Goal: Transaction & Acquisition: Purchase product/service

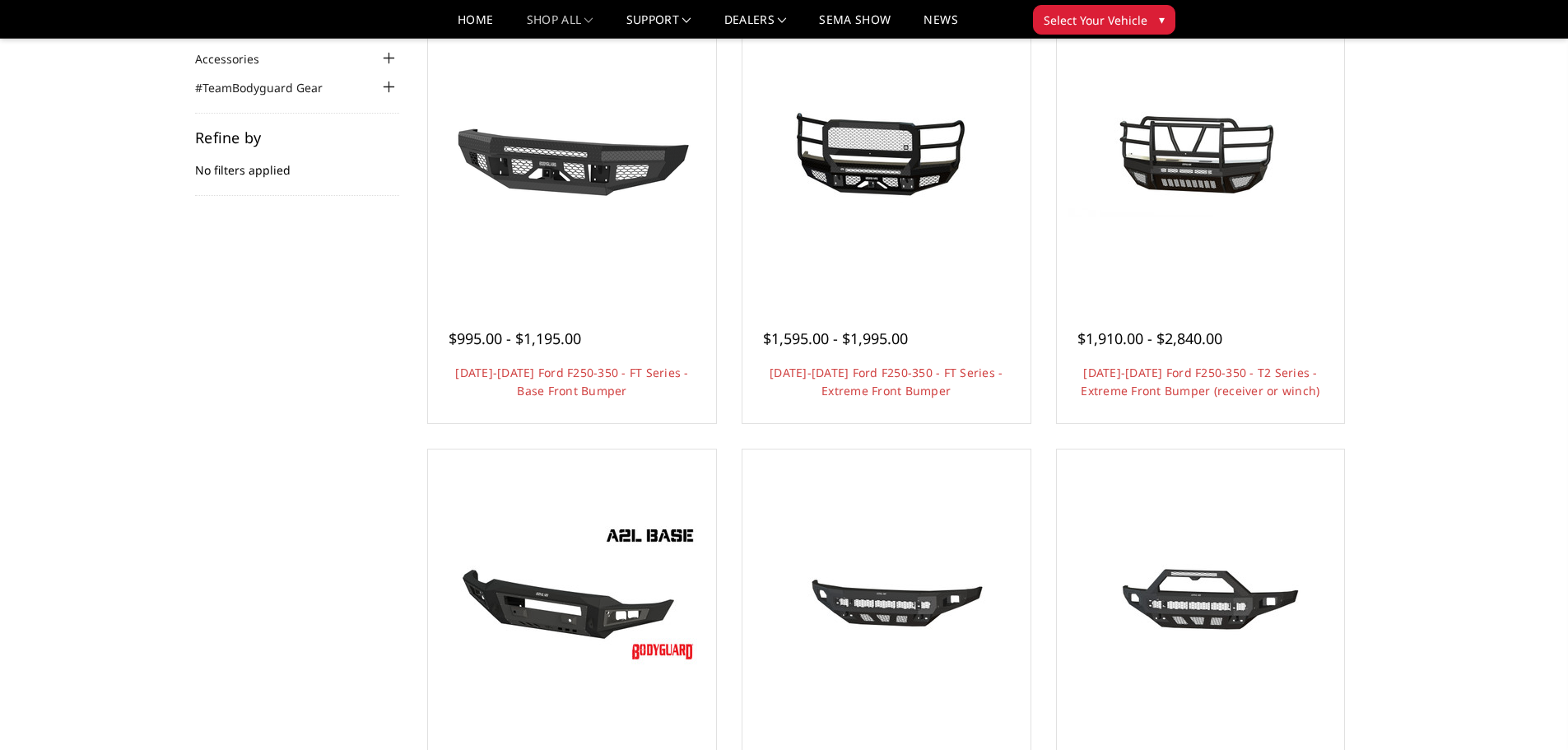
scroll to position [165, 0]
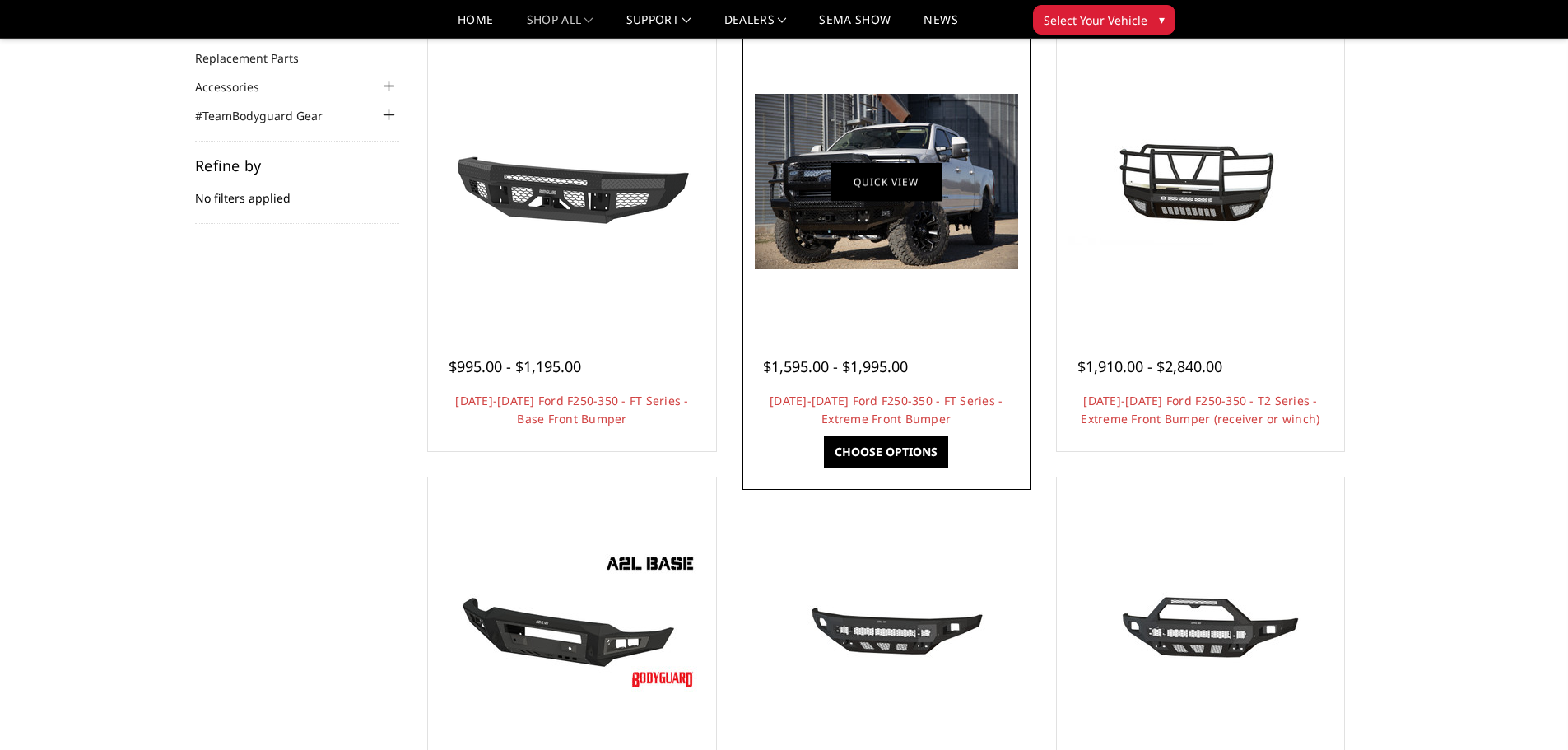
click at [892, 185] on link "Quick view" at bounding box center [885, 181] width 110 height 39
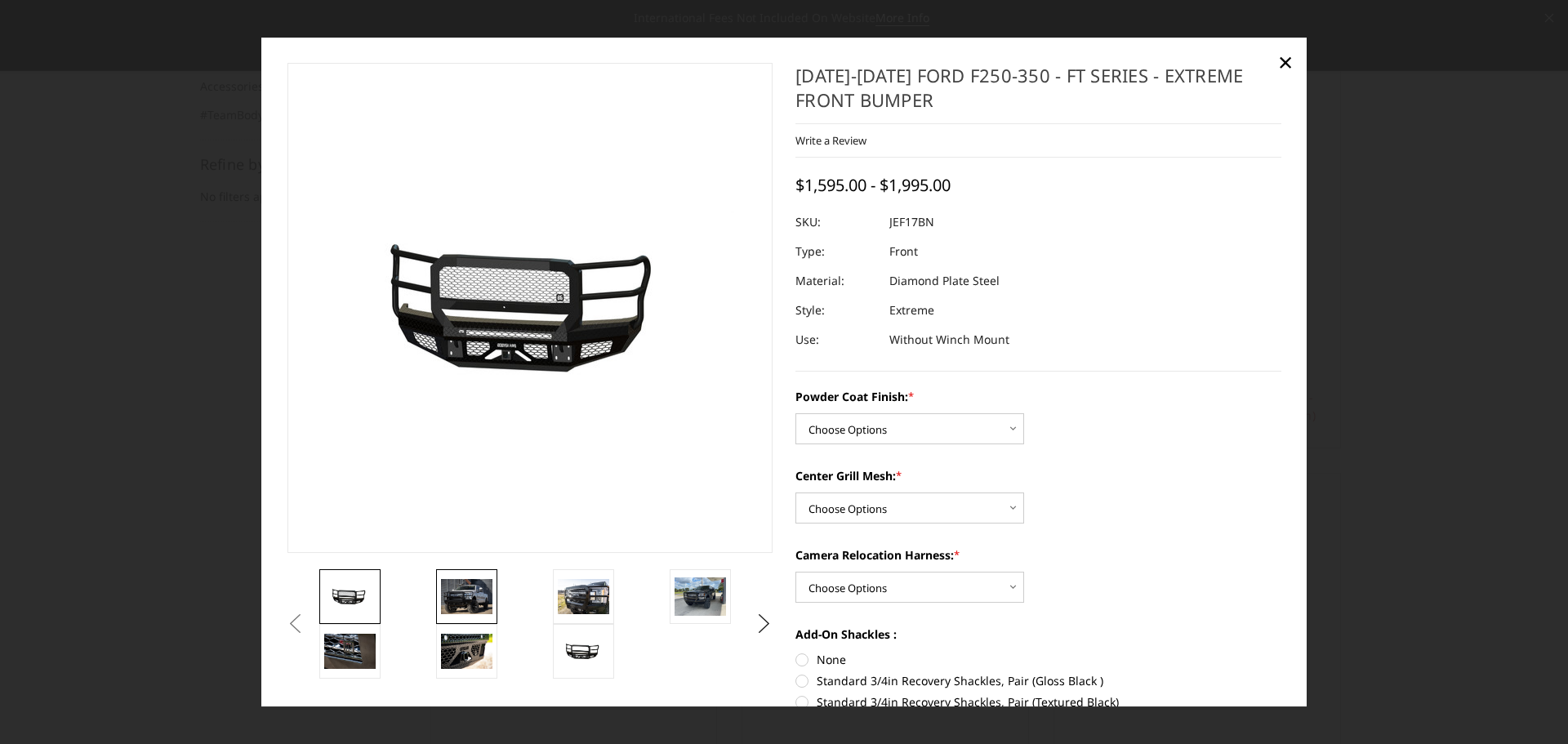
click at [462, 590] on img at bounding box center [466, 597] width 51 height 34
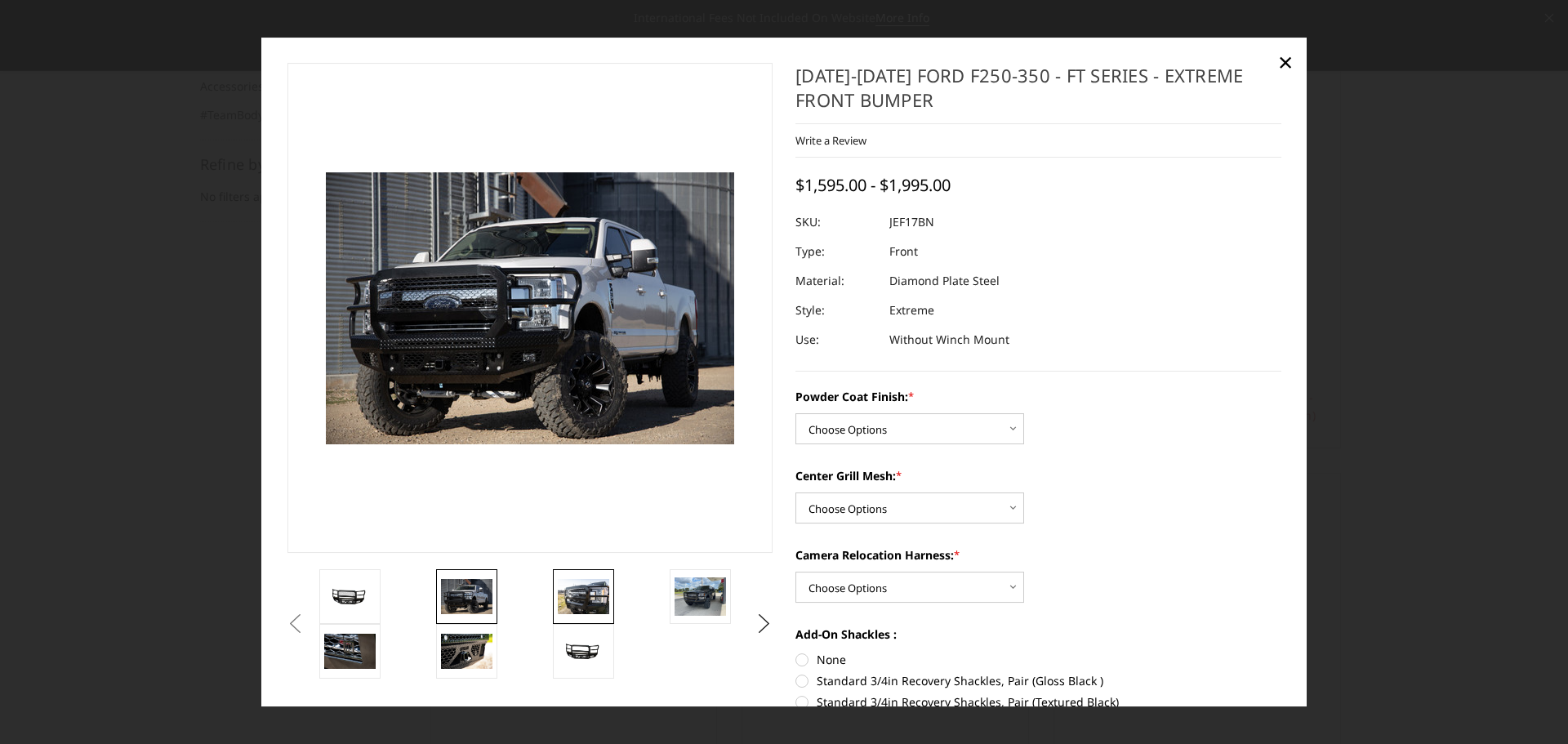
click at [579, 597] on img at bounding box center [583, 597] width 51 height 34
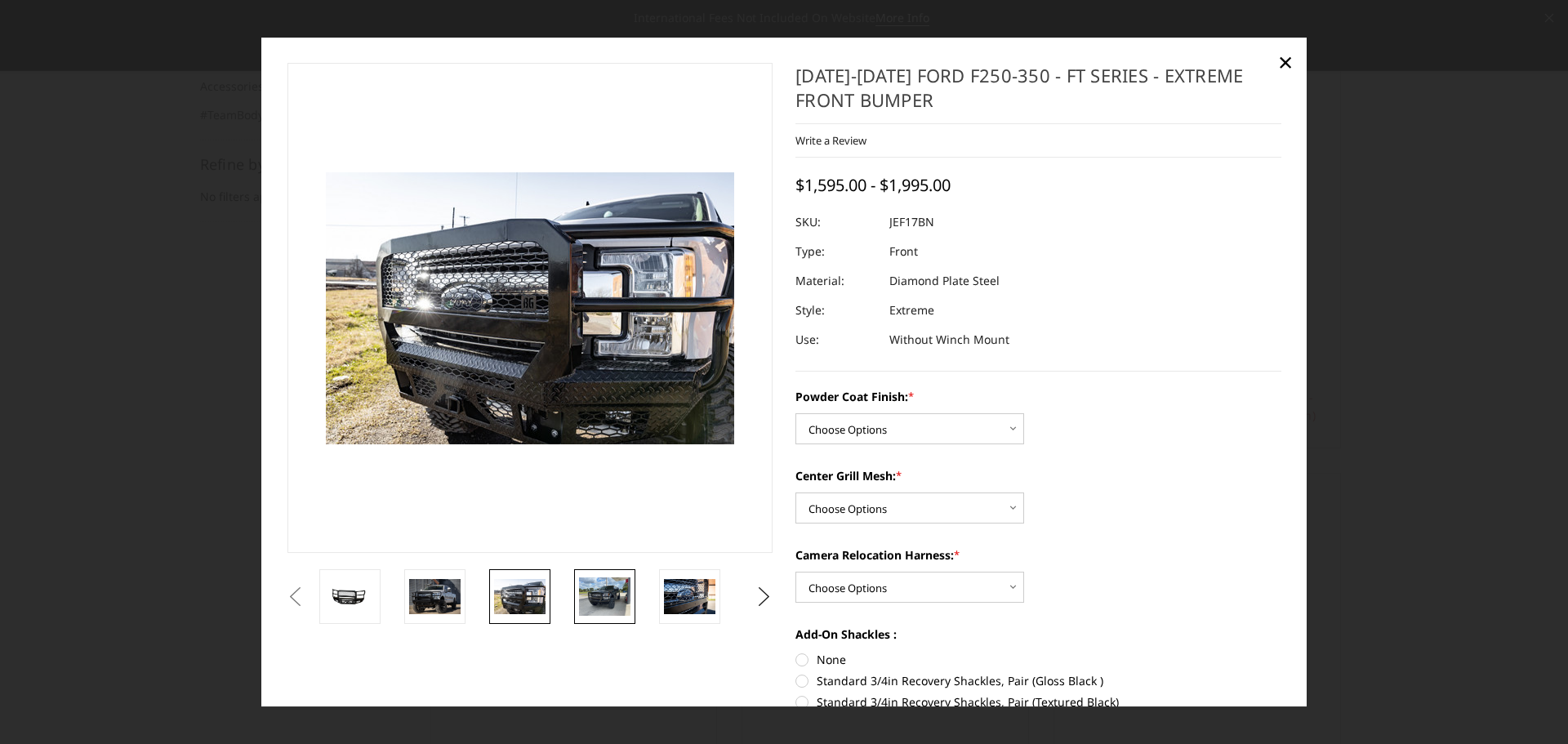
click at [611, 607] on img at bounding box center [604, 596] width 51 height 39
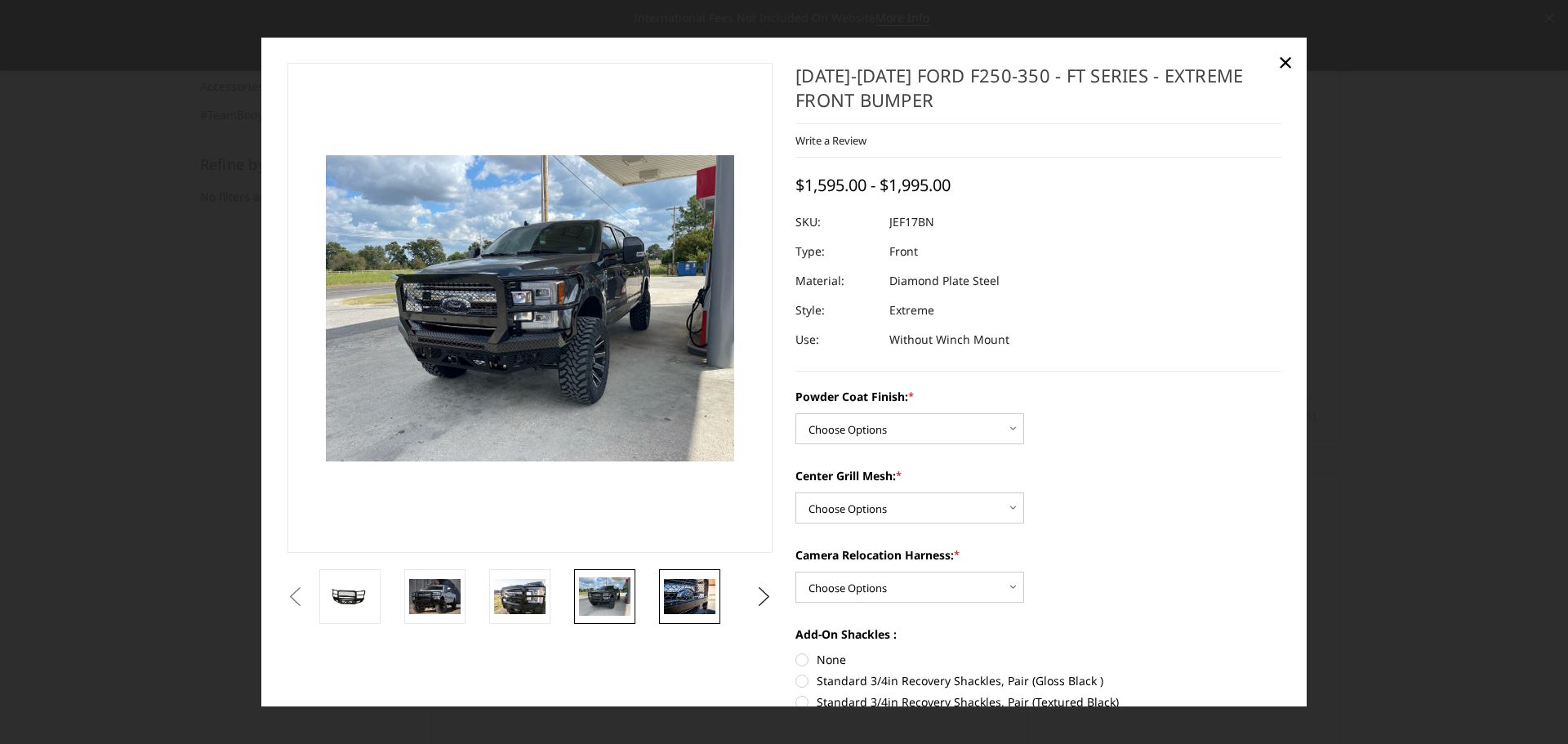
click at [676, 600] on img at bounding box center [689, 597] width 51 height 34
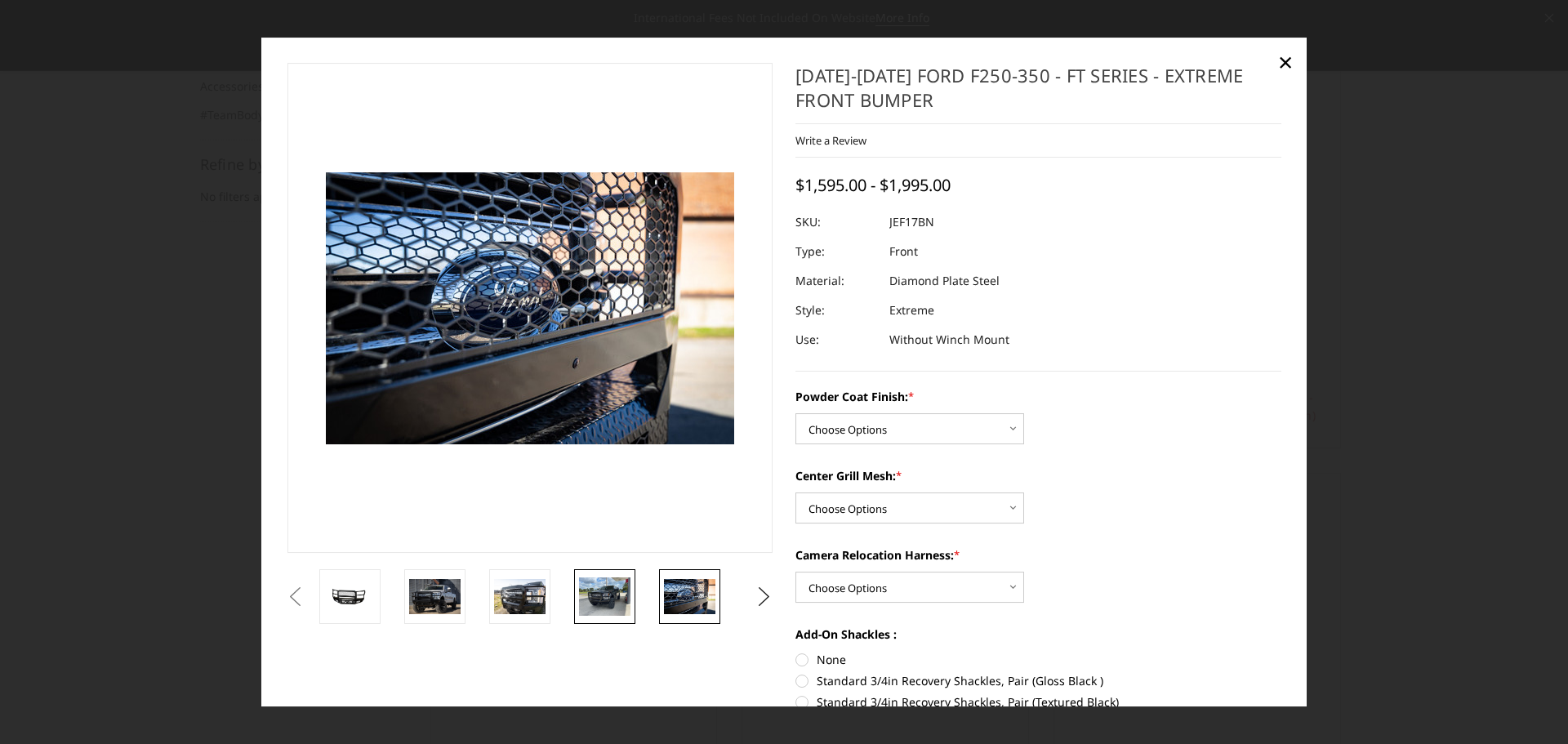
click at [609, 597] on img at bounding box center [604, 596] width 51 height 39
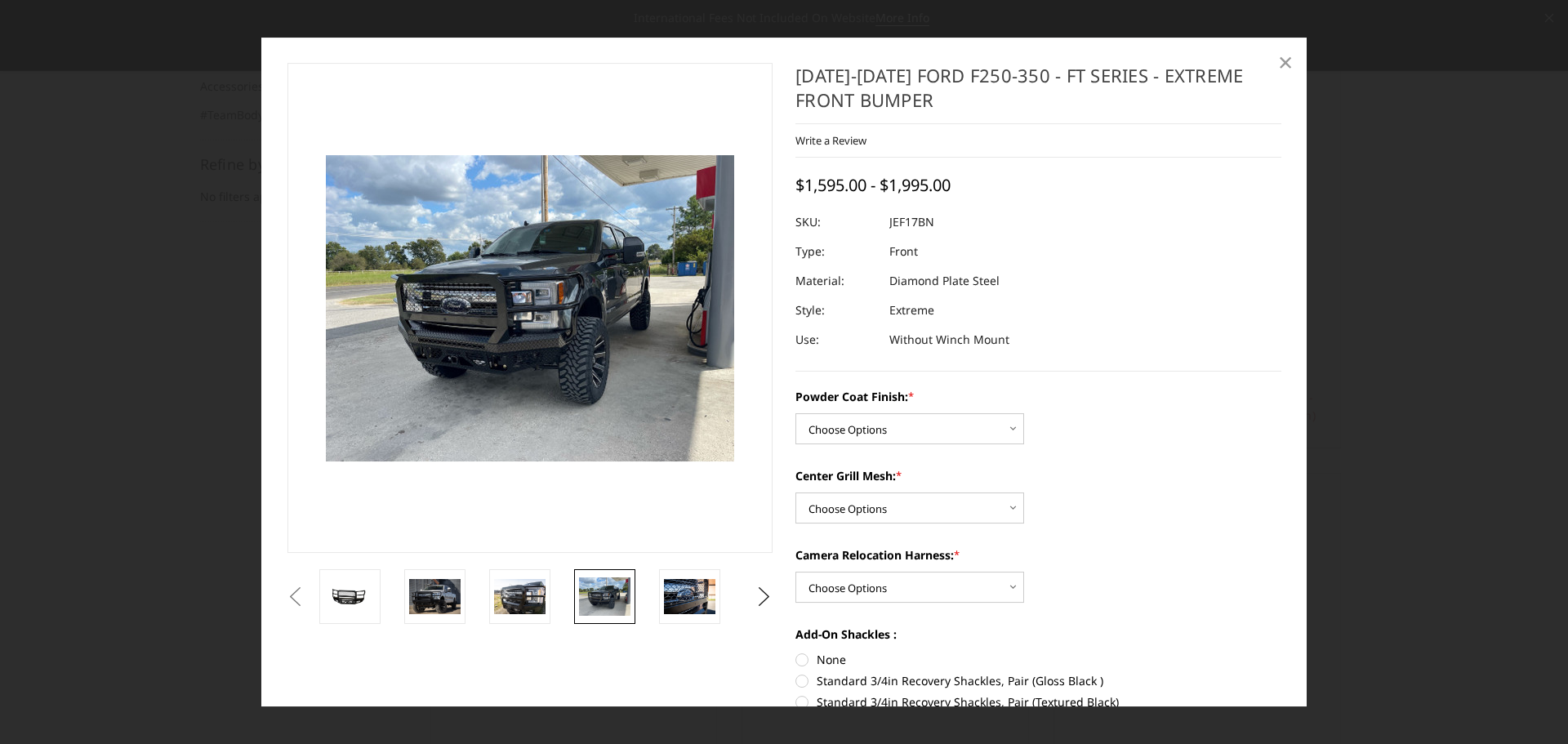
click at [1290, 55] on span "×" at bounding box center [1285, 61] width 14 height 35
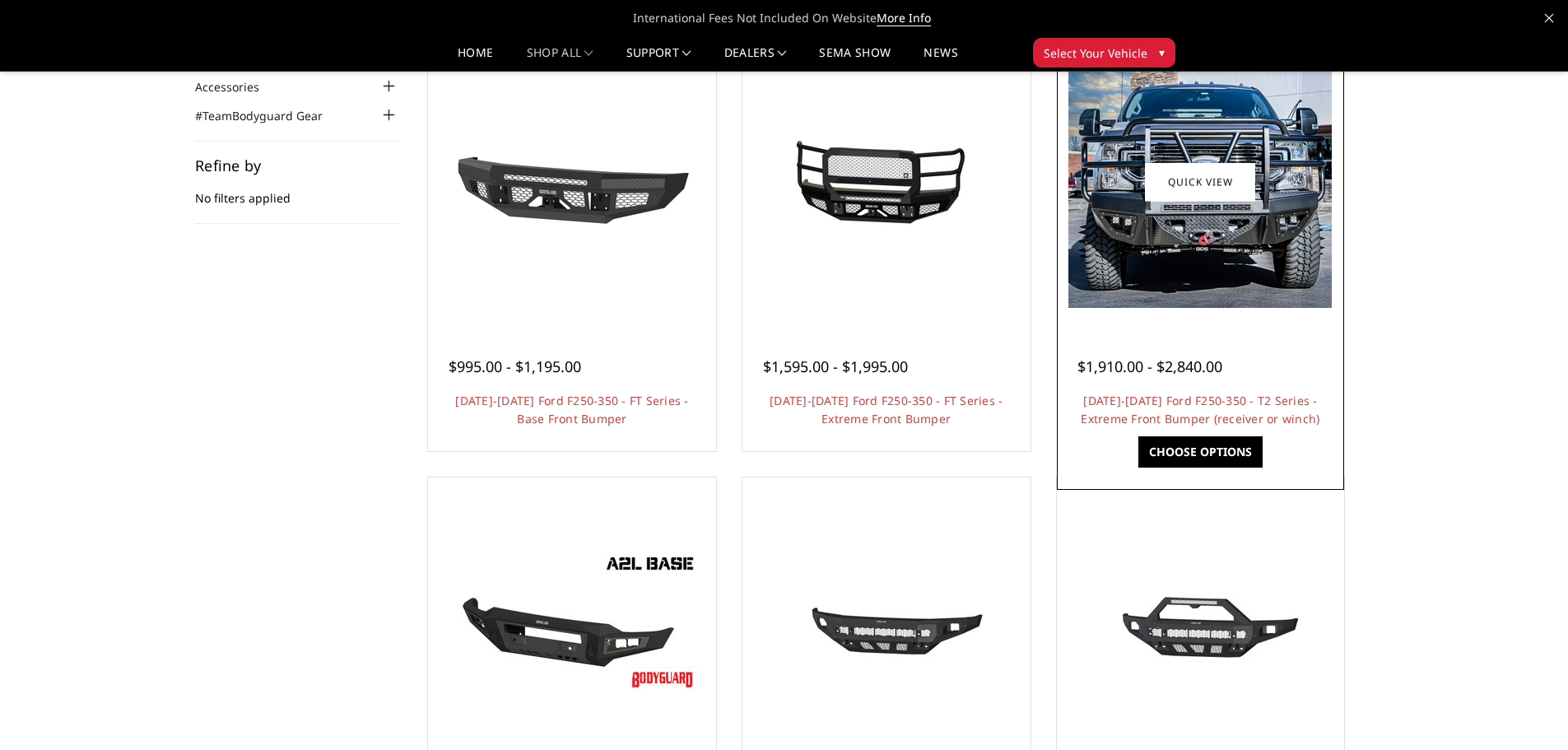
click at [1199, 294] on img at bounding box center [1199, 181] width 263 height 252
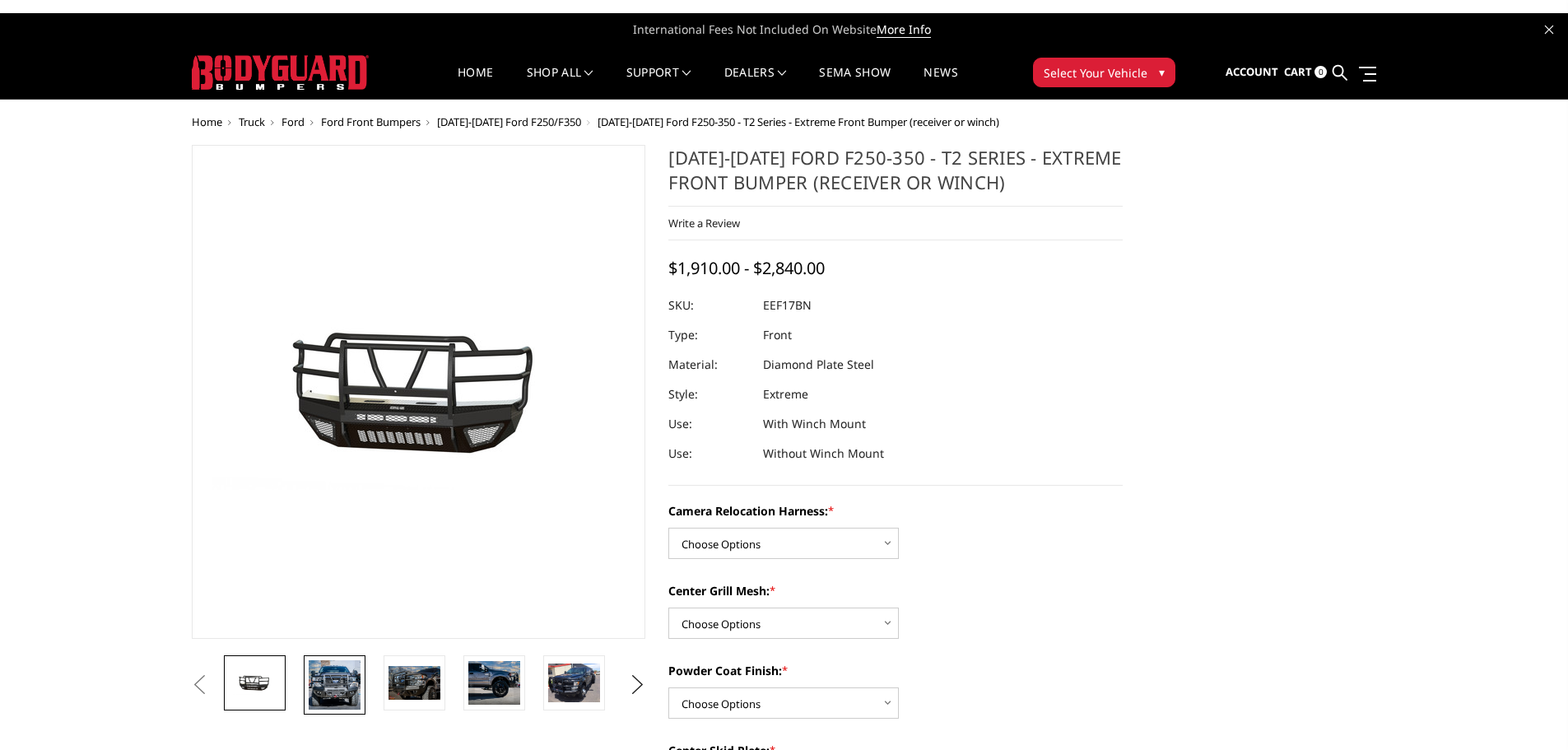
click at [349, 693] on img at bounding box center [334, 684] width 52 height 49
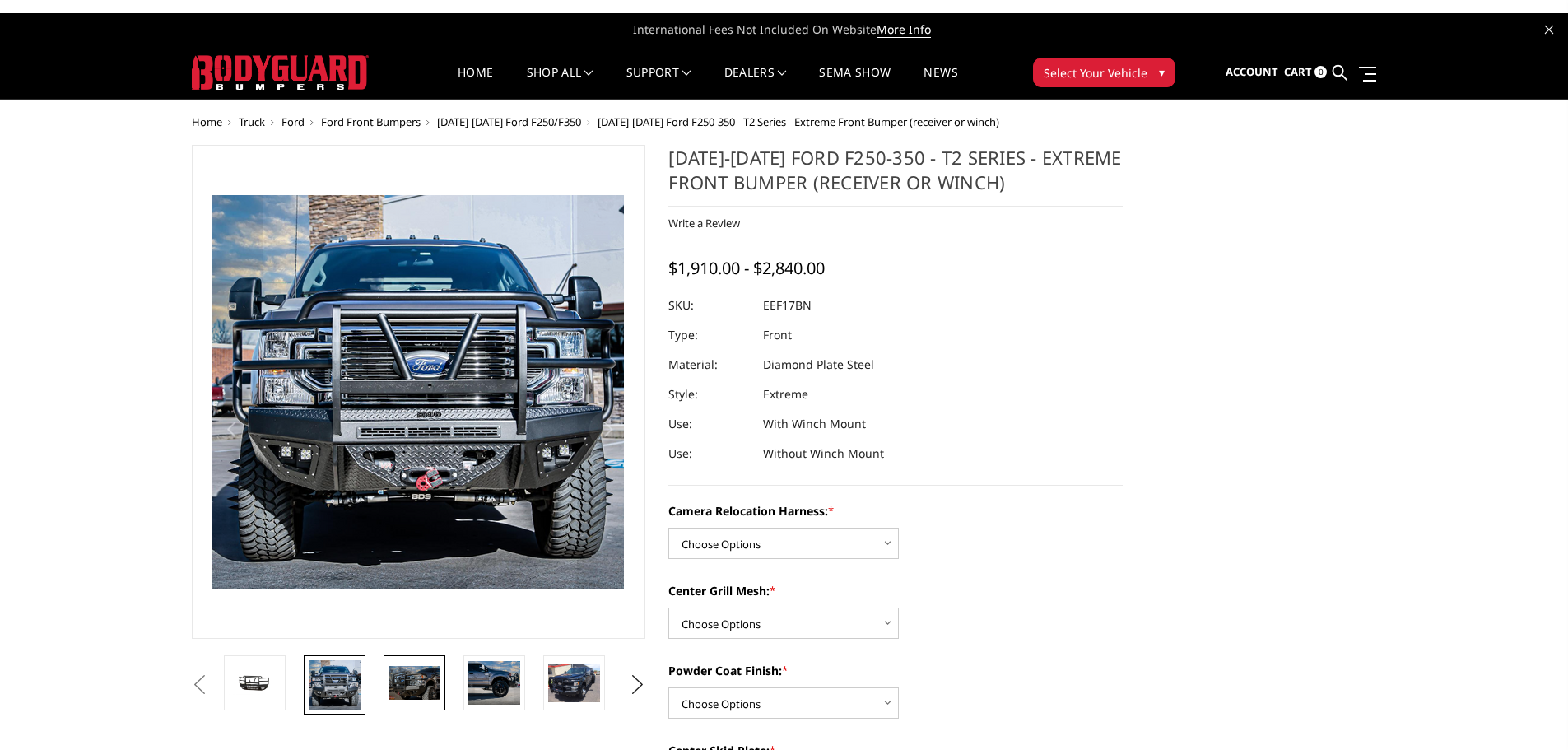
click at [437, 684] on img at bounding box center [414, 683] width 52 height 34
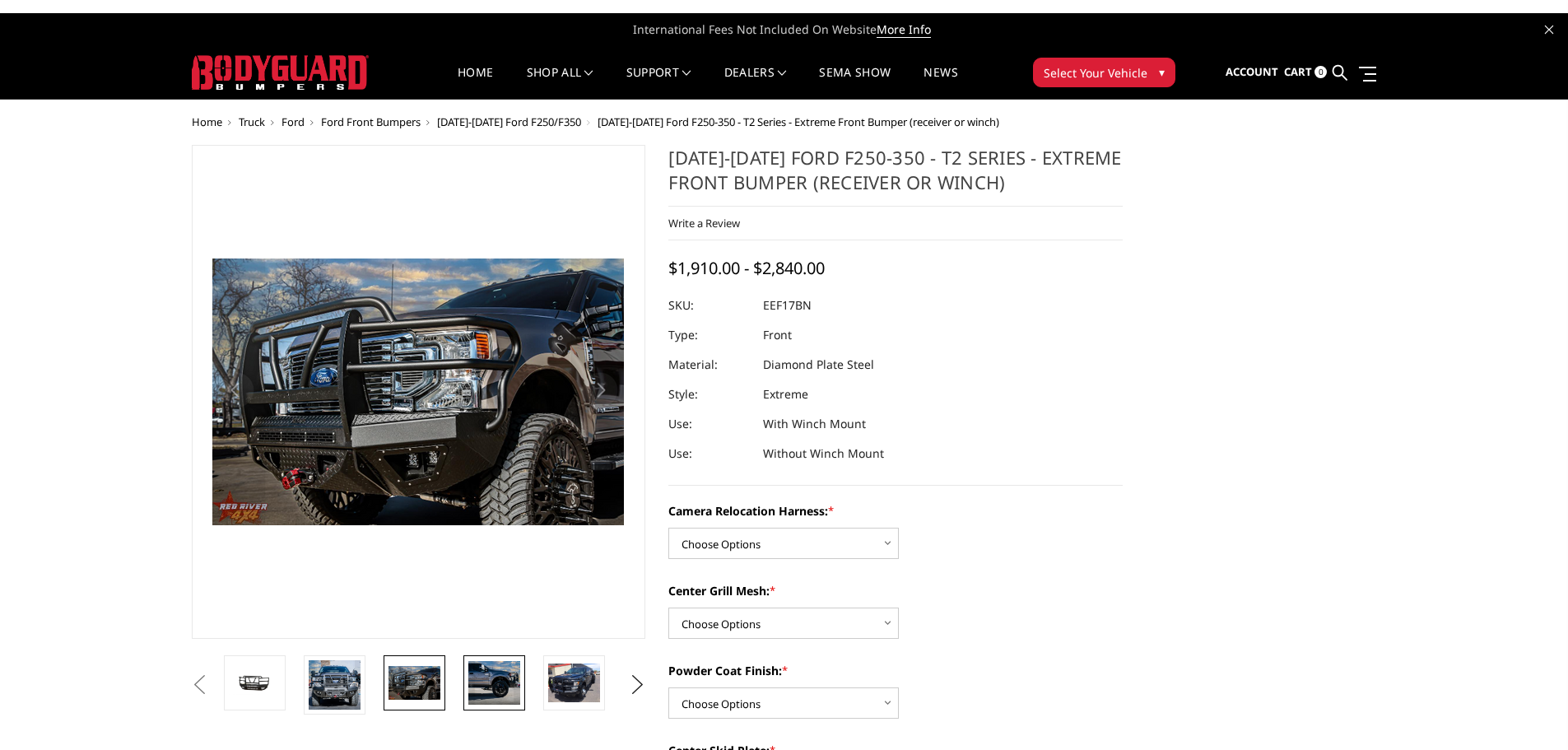
click at [499, 691] on img at bounding box center [494, 683] width 52 height 44
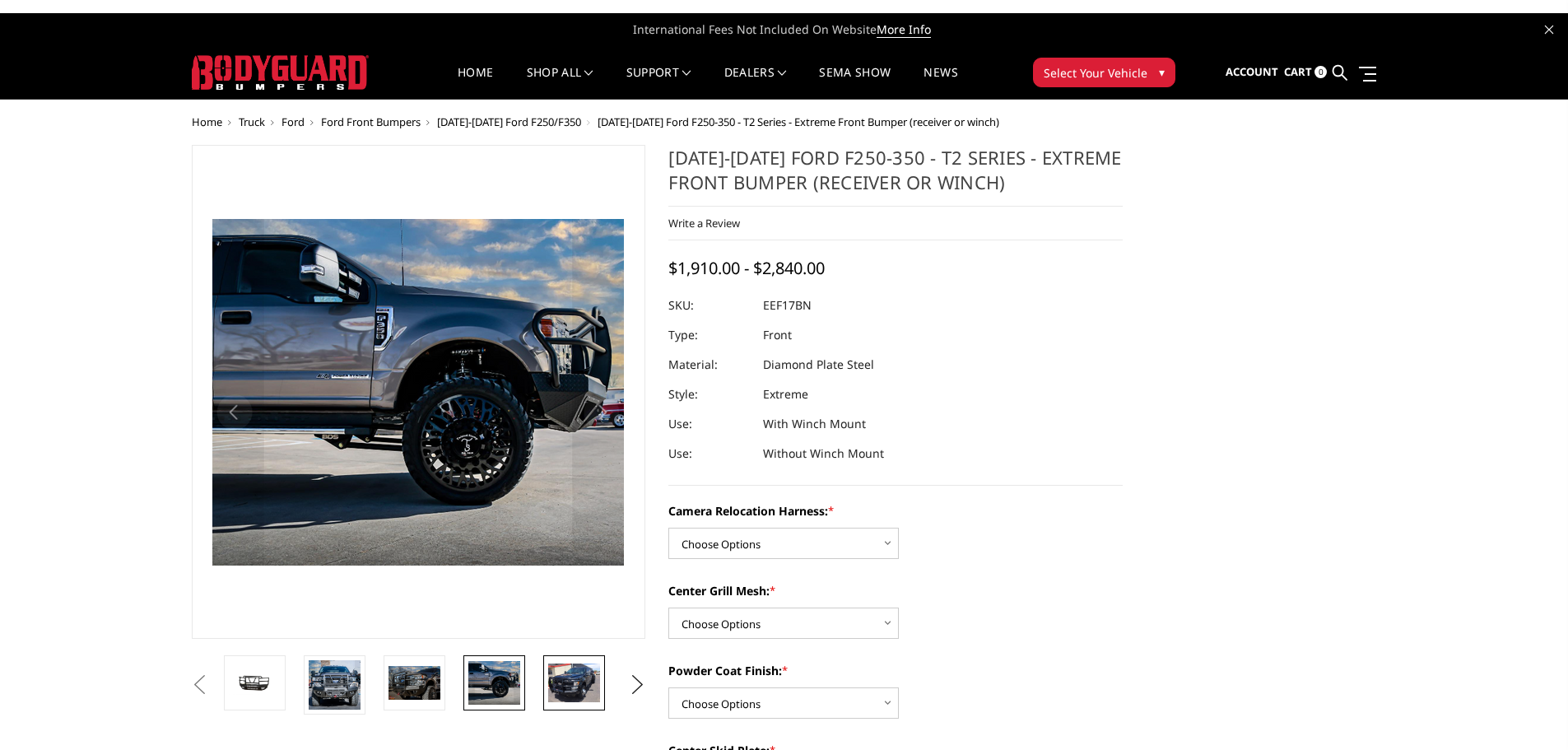
click at [579, 684] on img at bounding box center [573, 683] width 52 height 39
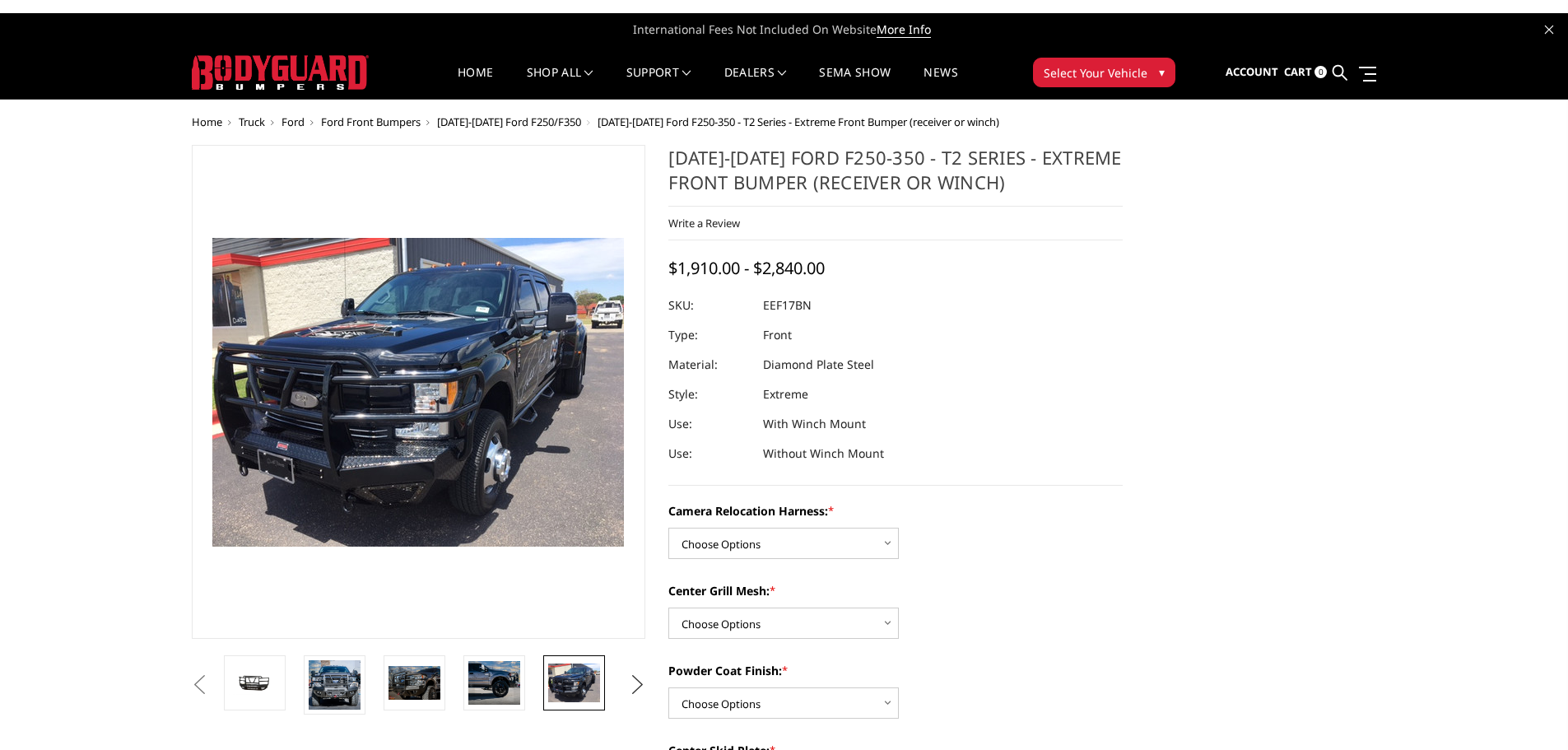
click at [632, 693] on button "Next" at bounding box center [636, 684] width 25 height 25
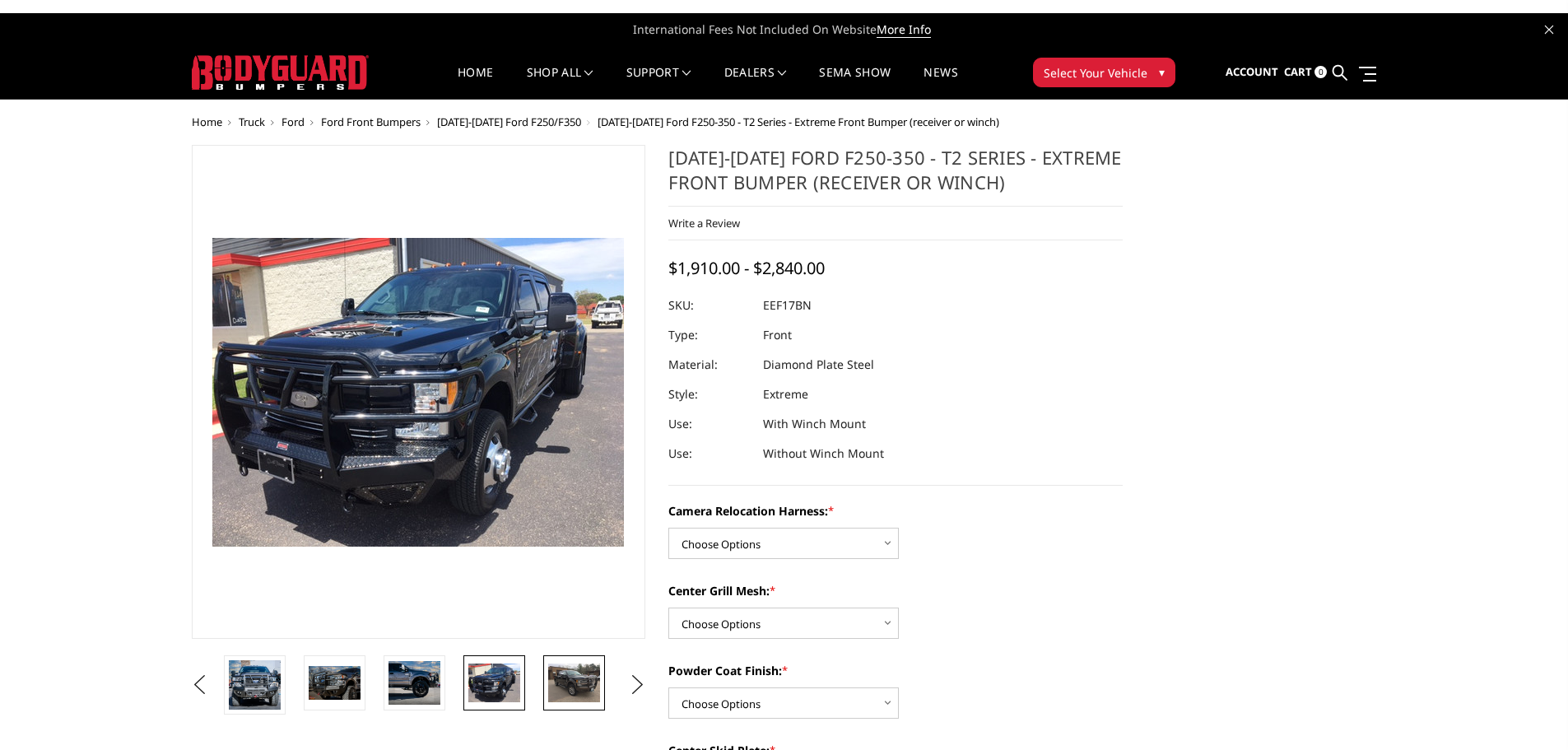
click at [572, 689] on img at bounding box center [573, 683] width 52 height 39
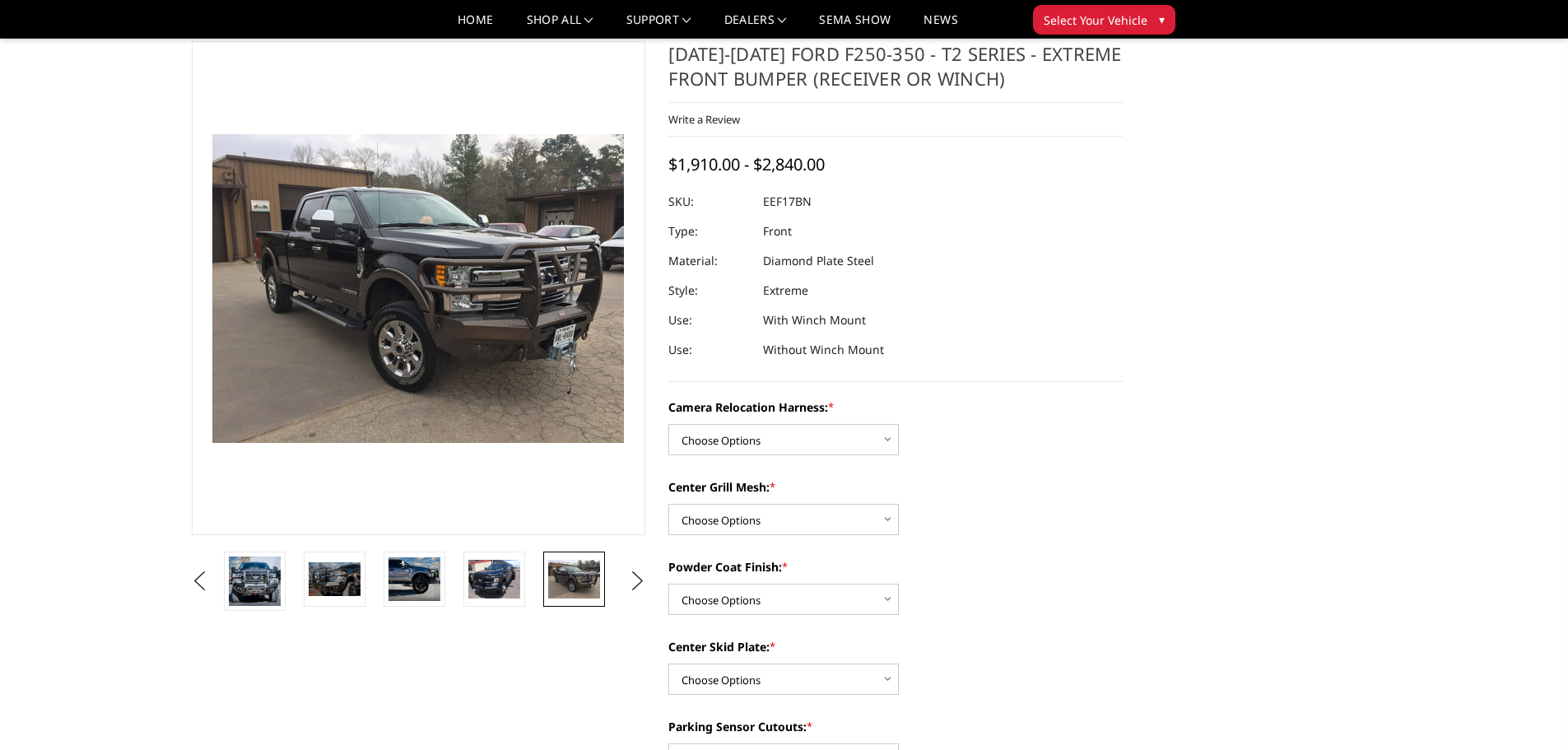
scroll to position [82, 0]
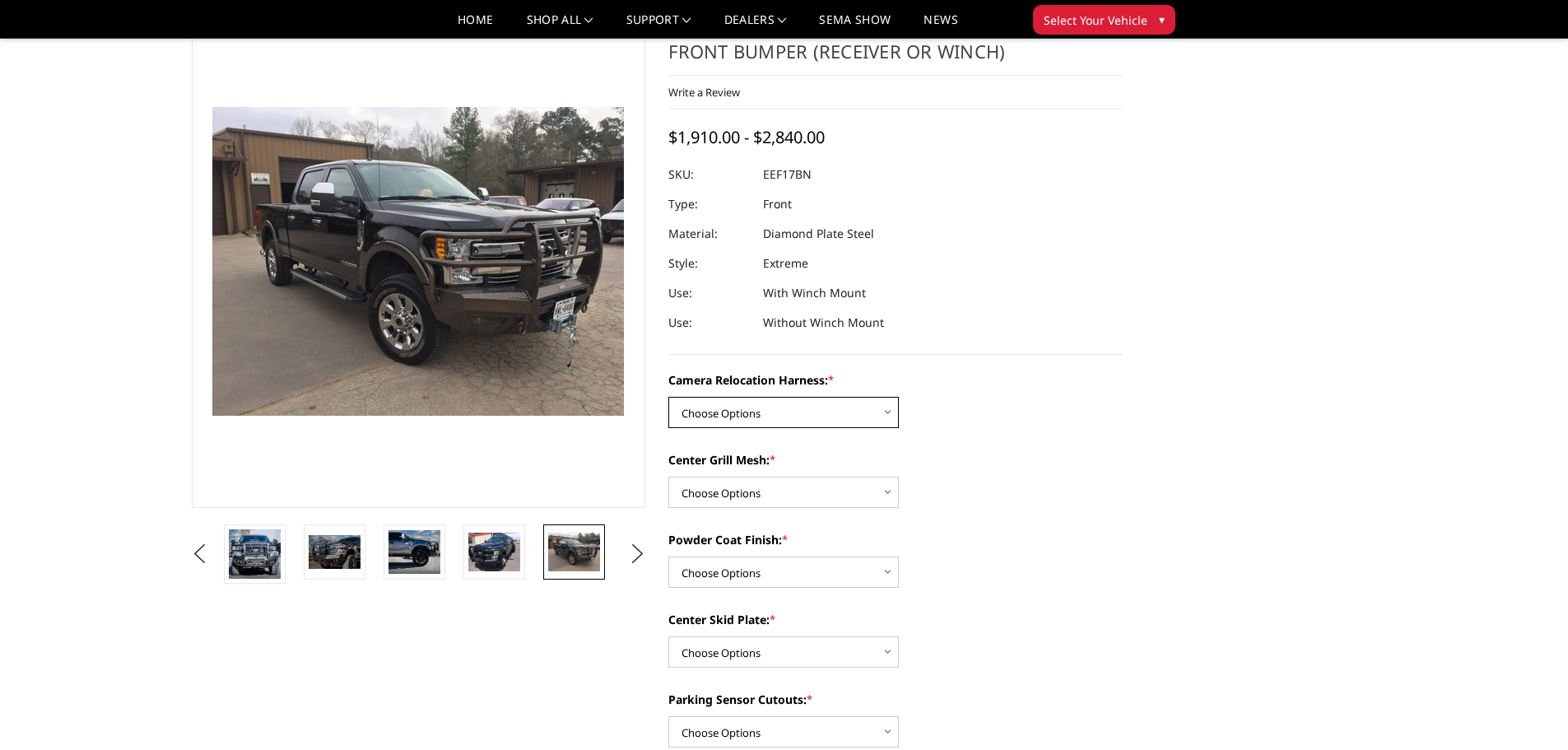
click at [885, 406] on select "Choose Options Without camera harness With camera harness" at bounding box center [783, 412] width 230 height 31
select select "3787"
click at [668, 397] on select "Choose Options Without camera harness With camera harness" at bounding box center [783, 412] width 230 height 31
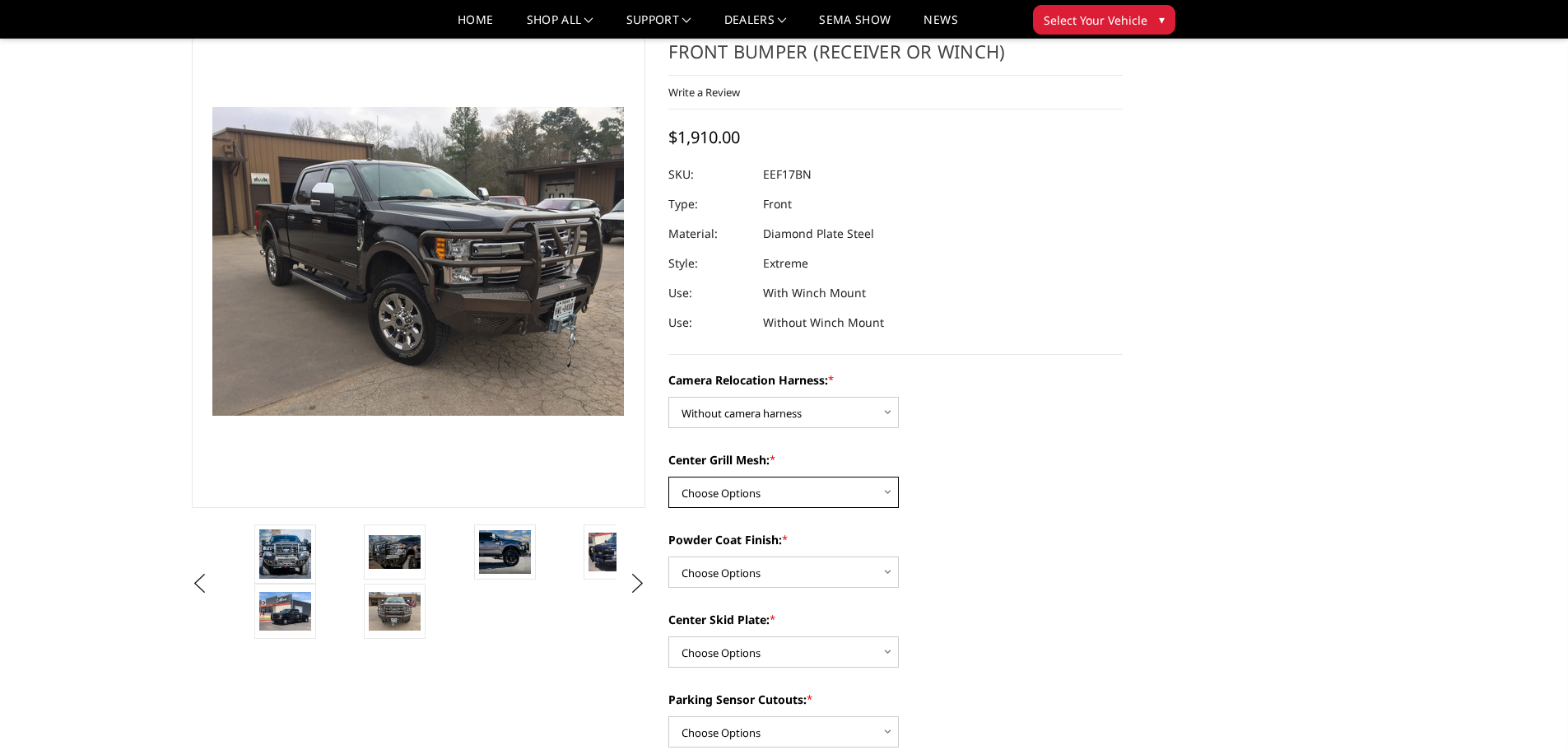
click at [847, 495] on select "Choose Options Without expanded metal With expanded metal" at bounding box center [783, 492] width 230 height 31
select select "3784"
click at [668, 477] on select "Choose Options Without expanded metal With expanded metal" at bounding box center [783, 492] width 230 height 31
click at [301, 555] on img at bounding box center [285, 553] width 52 height 49
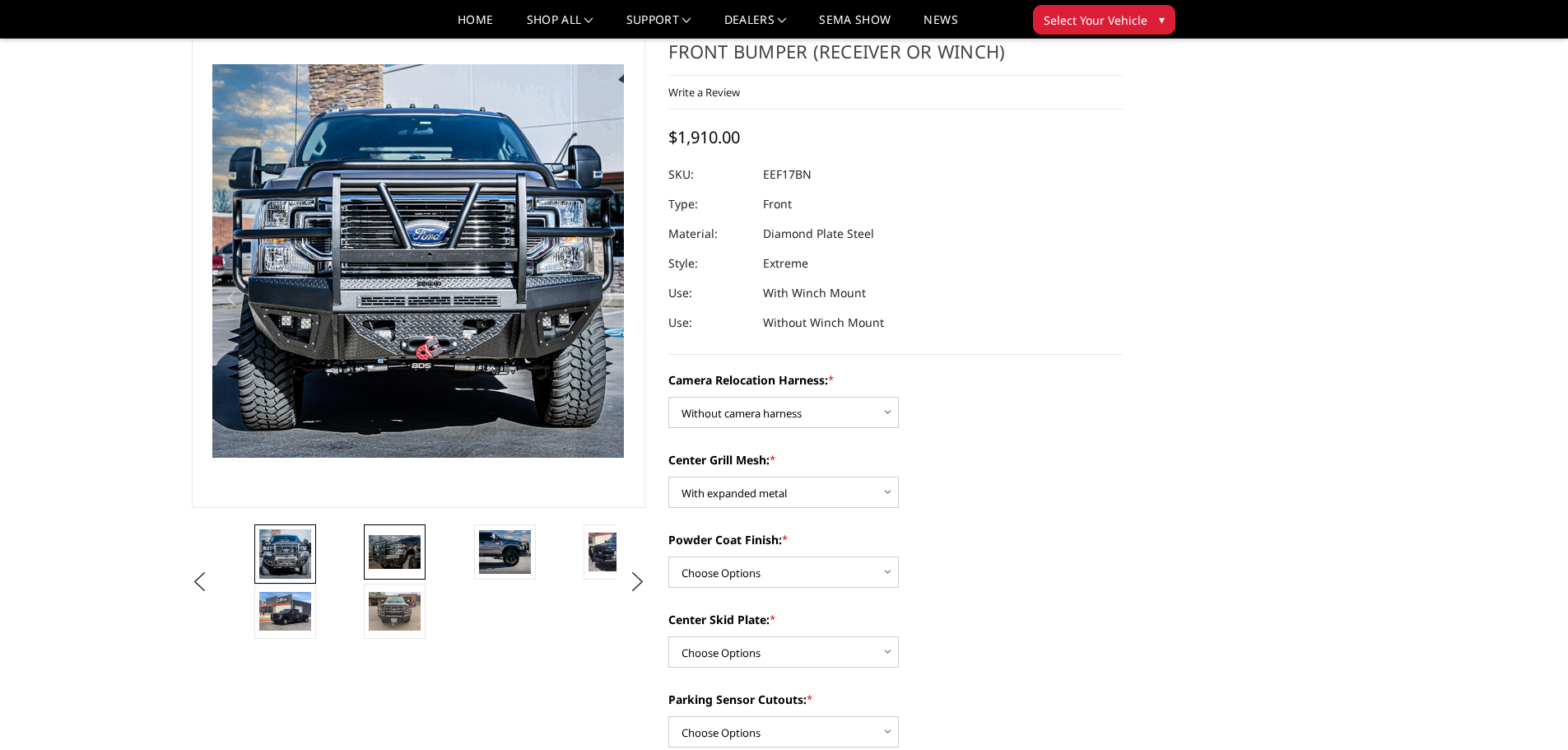
click at [392, 560] on img at bounding box center [394, 552] width 52 height 34
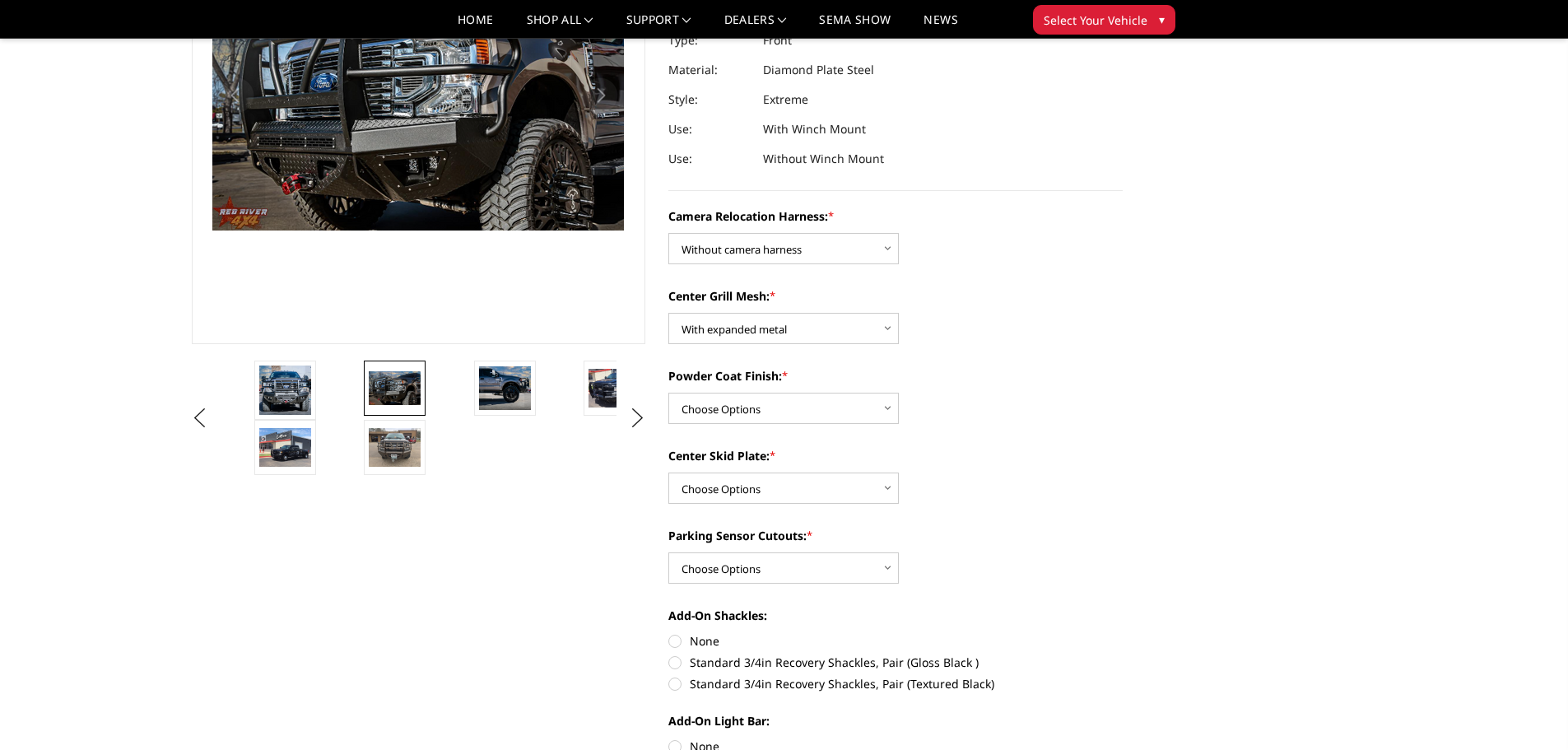
scroll to position [247, 0]
click at [774, 487] on select "Choose Options Winch Mount Skid Plate Standard Skid Plate (included) 2" Receive…" at bounding box center [783, 487] width 230 height 31
select select "3780"
click at [668, 471] on select "Choose Options Winch Mount Skid Plate Standard Skid Plate (included) 2" Receive…" at bounding box center [783, 487] width 230 height 31
click at [824, 571] on select "Choose Options No - Without Parking Sensor Cutouts" at bounding box center [783, 567] width 230 height 31
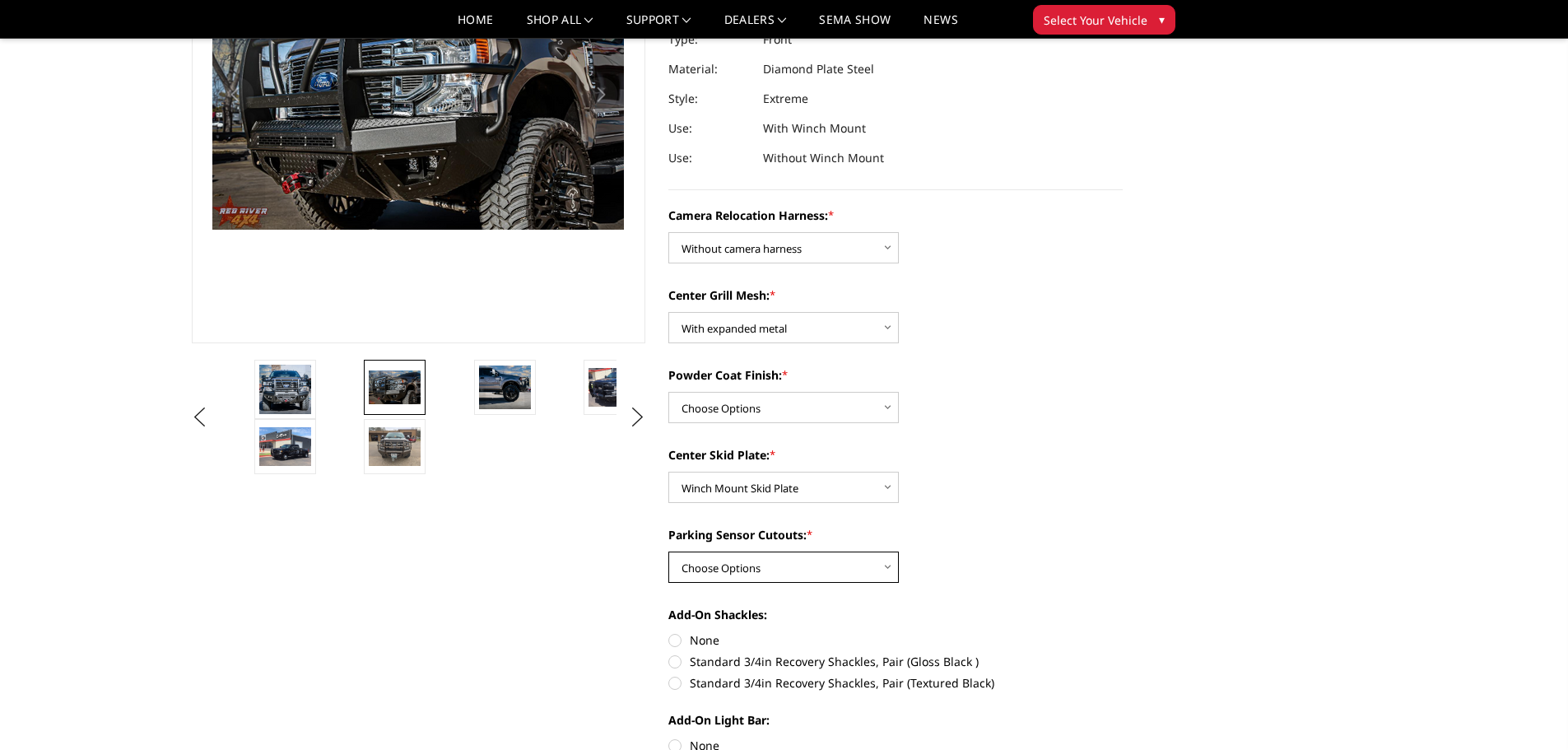
select select "3777"
click at [668, 552] on select "Choose Options No - Without Parking Sensor Cutouts" at bounding box center [783, 567] width 230 height 31
click at [797, 403] on select "Choose Options Textured Black Powder Coat Gloss Black Powder Coat Bare Metal" at bounding box center [783, 407] width 230 height 31
select select "3783"
click at [668, 391] on select "Choose Options Textured Black Powder Coat Gloss Black Powder Coat Bare Metal" at bounding box center [783, 407] width 230 height 31
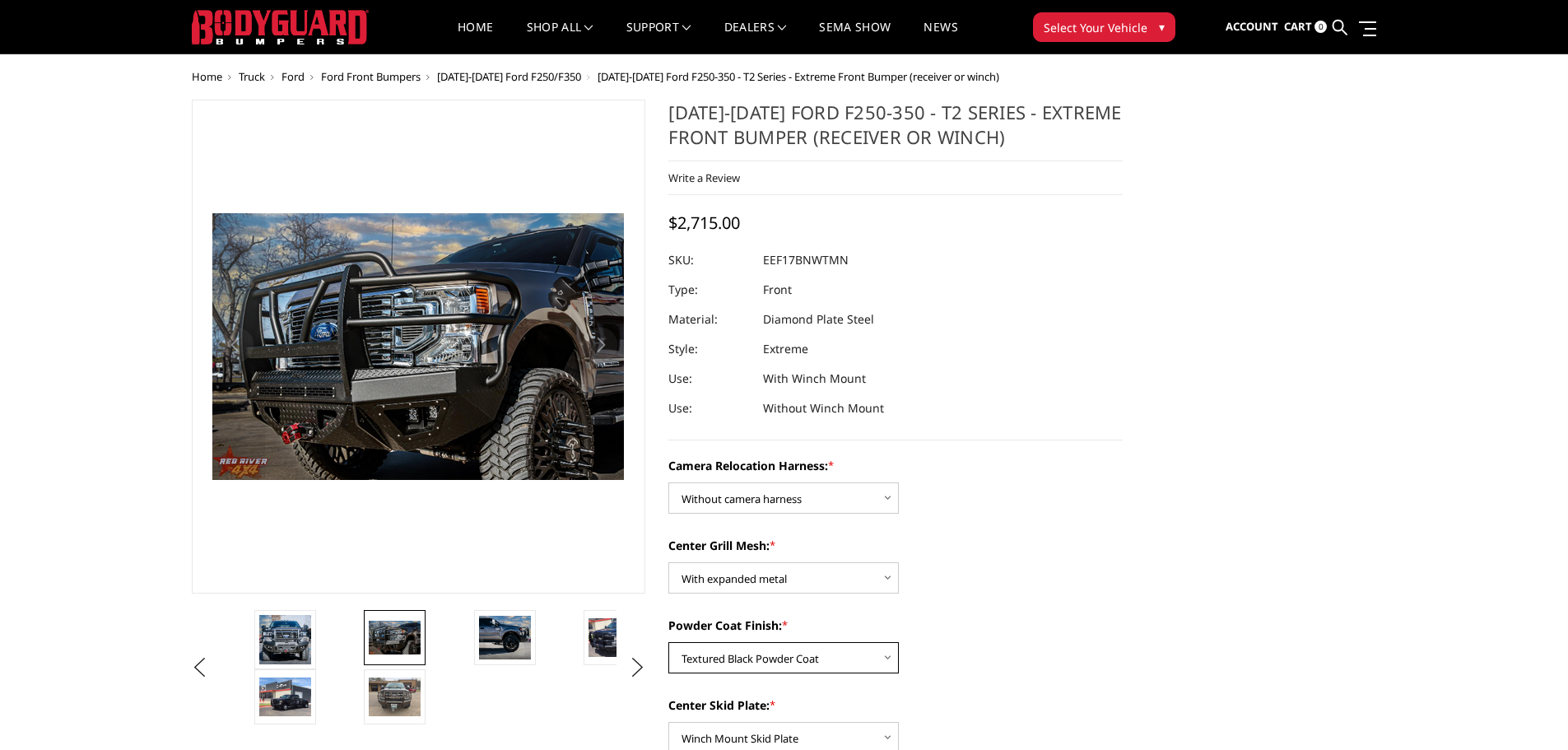
scroll to position [82, 0]
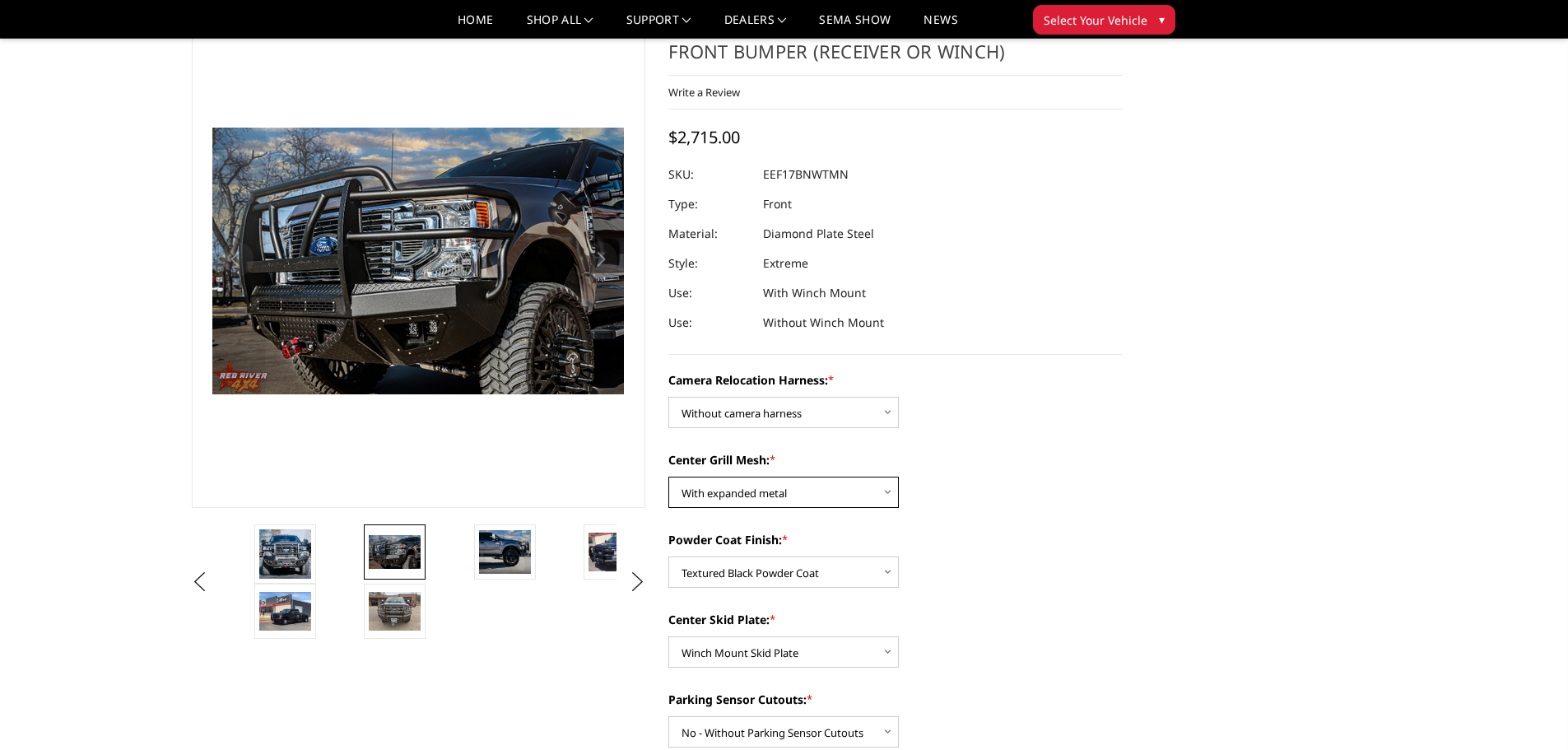
click at [866, 499] on select "Choose Options Without expanded metal With expanded metal" at bounding box center [783, 492] width 230 height 31
select select "3785"
click at [668, 477] on select "Choose Options Without expanded metal With expanded metal" at bounding box center [783, 492] width 230 height 31
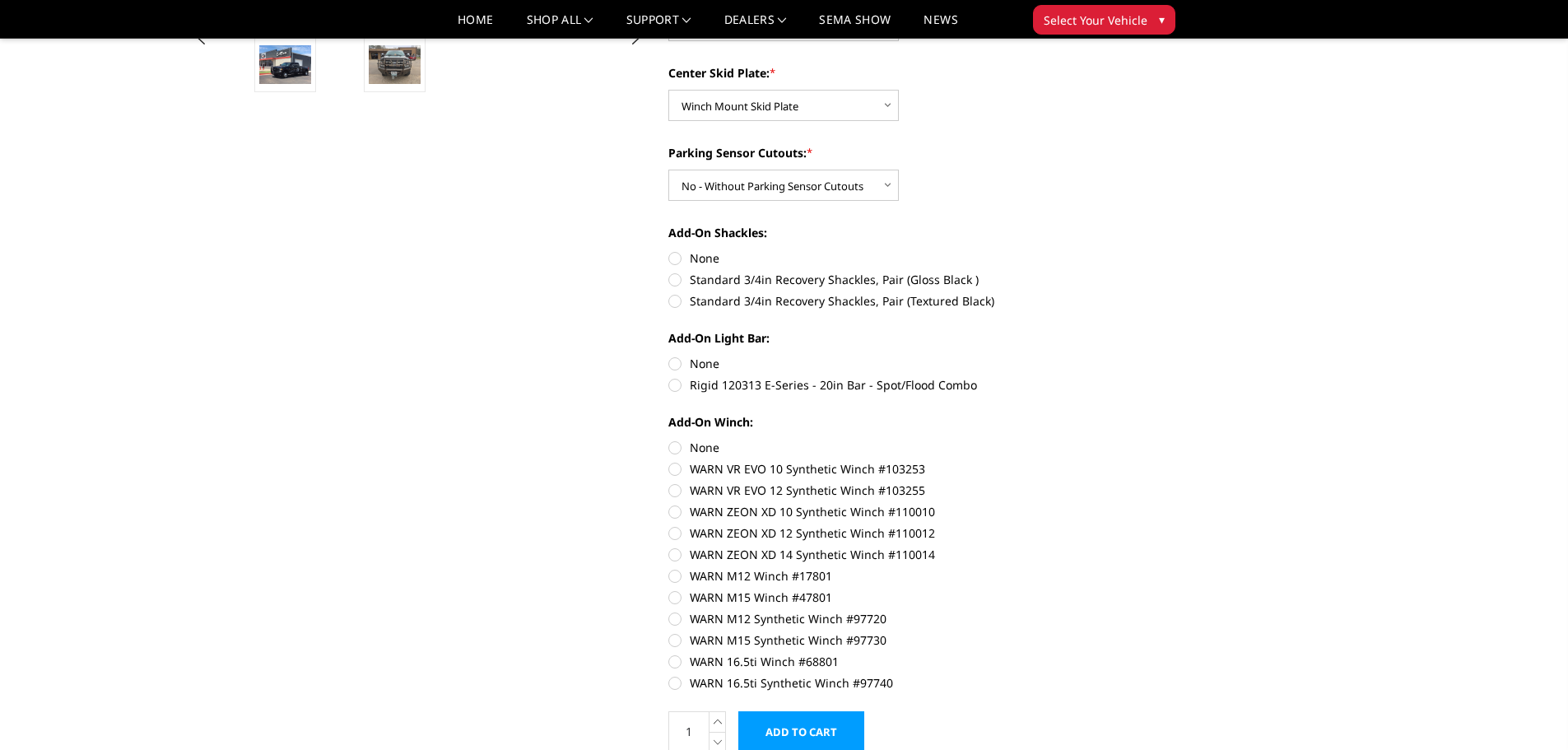
scroll to position [658, 0]
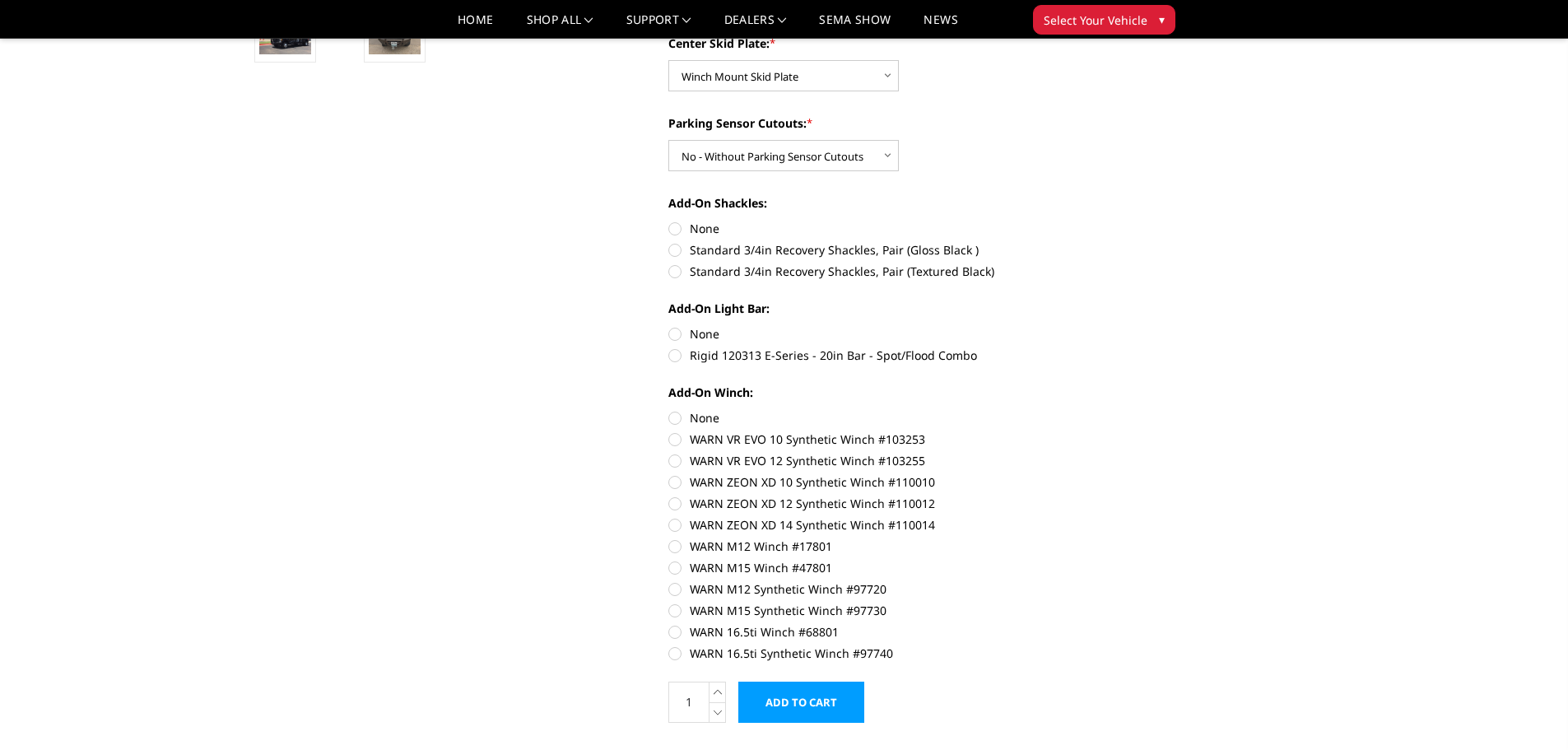
drag, startPoint x: 678, startPoint y: 420, endPoint x: 667, endPoint y: 420, distance: 11.0
click at [677, 420] on label "None" at bounding box center [895, 417] width 454 height 17
click at [669, 410] on input "None" at bounding box center [668, 409] width 1 height 1
radio input "true"
click at [675, 338] on label "None" at bounding box center [895, 333] width 454 height 17
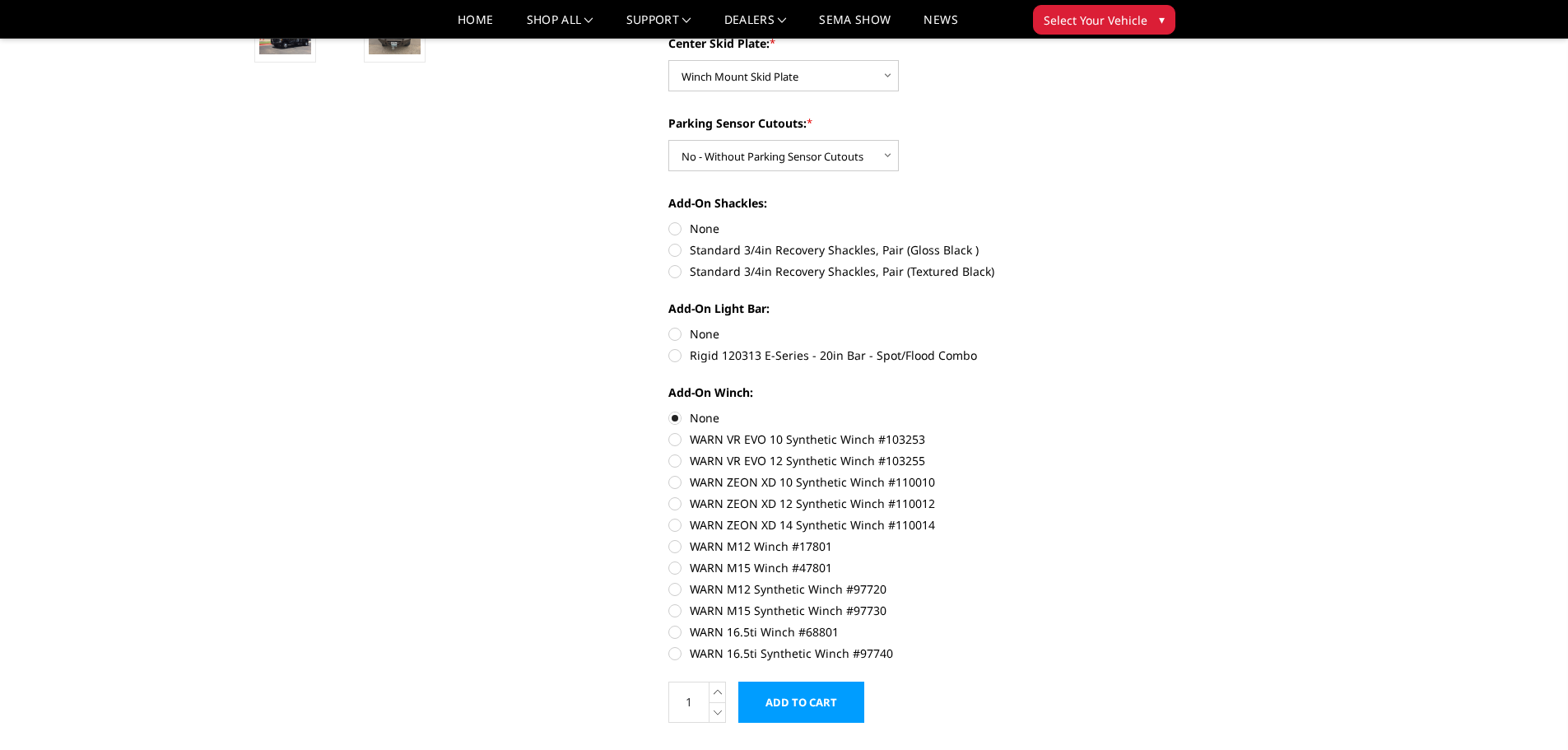
click at [669, 326] on input "None" at bounding box center [668, 325] width 1 height 1
radio input "true"
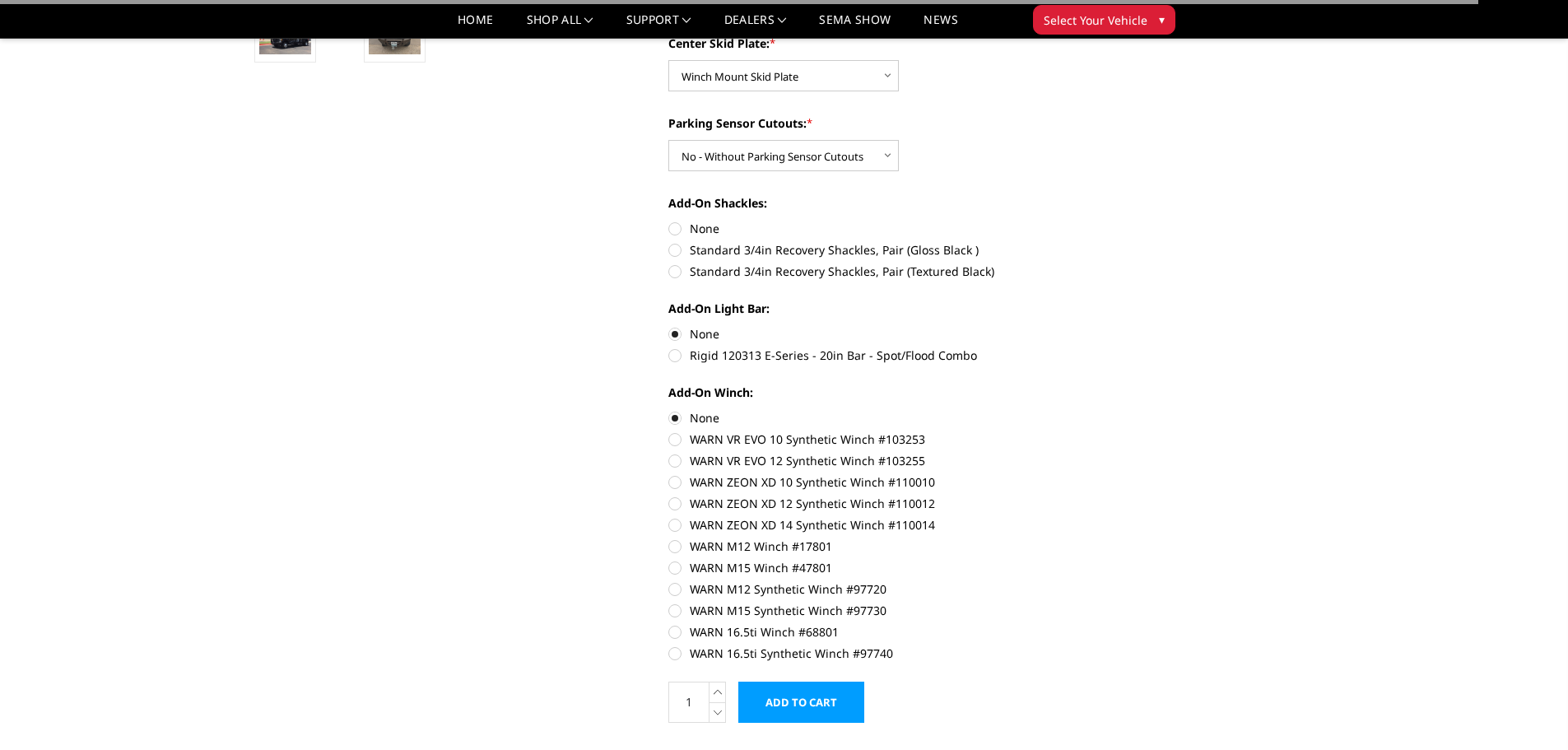
click at [671, 229] on label "None" at bounding box center [895, 228] width 454 height 17
click at [669, 220] on input "None" at bounding box center [668, 219] width 1 height 1
radio input "true"
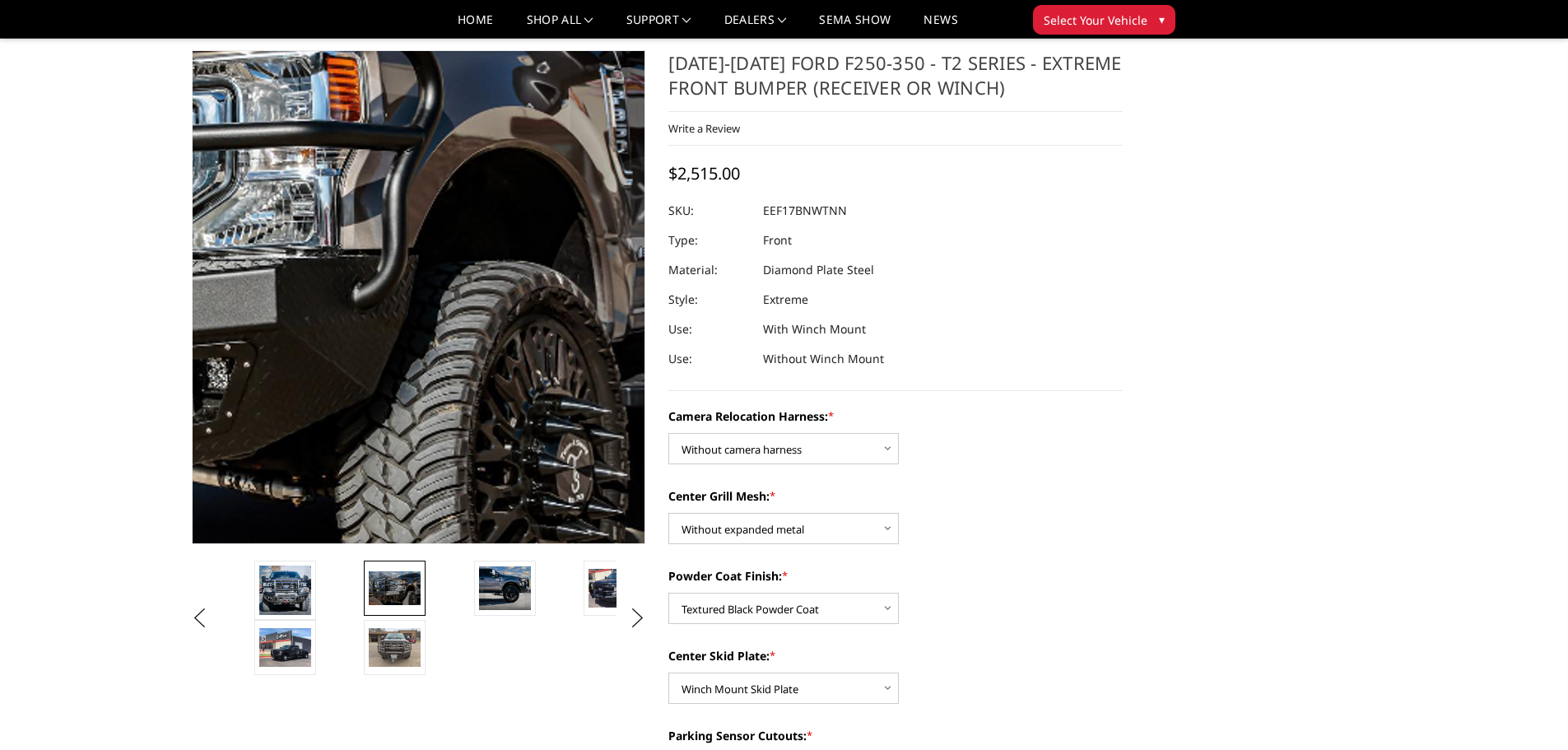
scroll to position [0, 0]
